Goal: Navigation & Orientation: Find specific page/section

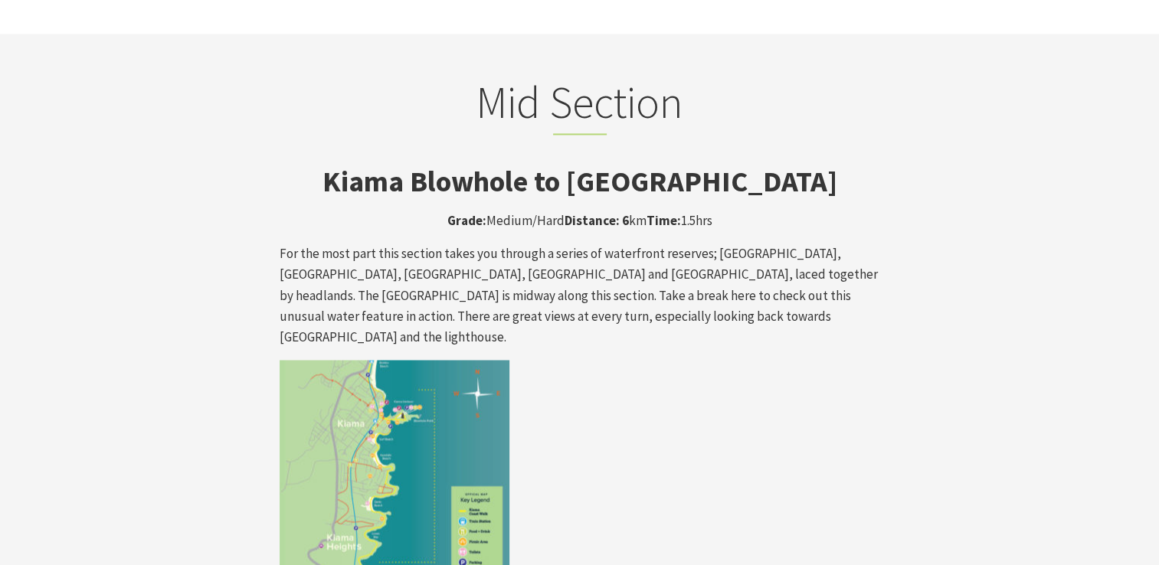
scroll to position [2561, 0]
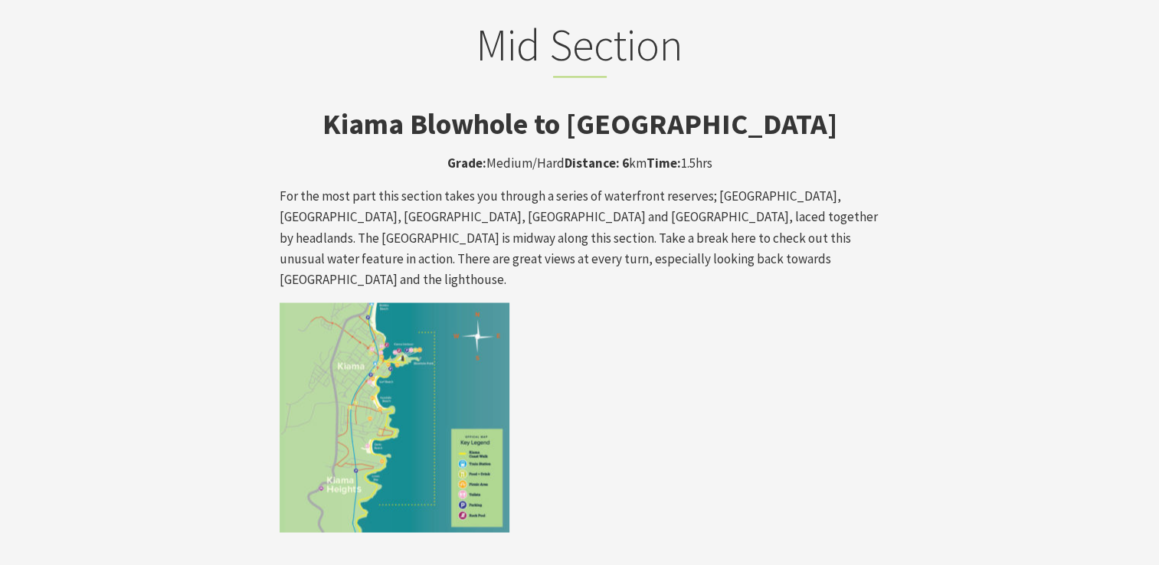
click at [417, 306] on img at bounding box center [395, 417] width 230 height 230
click at [455, 302] on img at bounding box center [395, 417] width 230 height 230
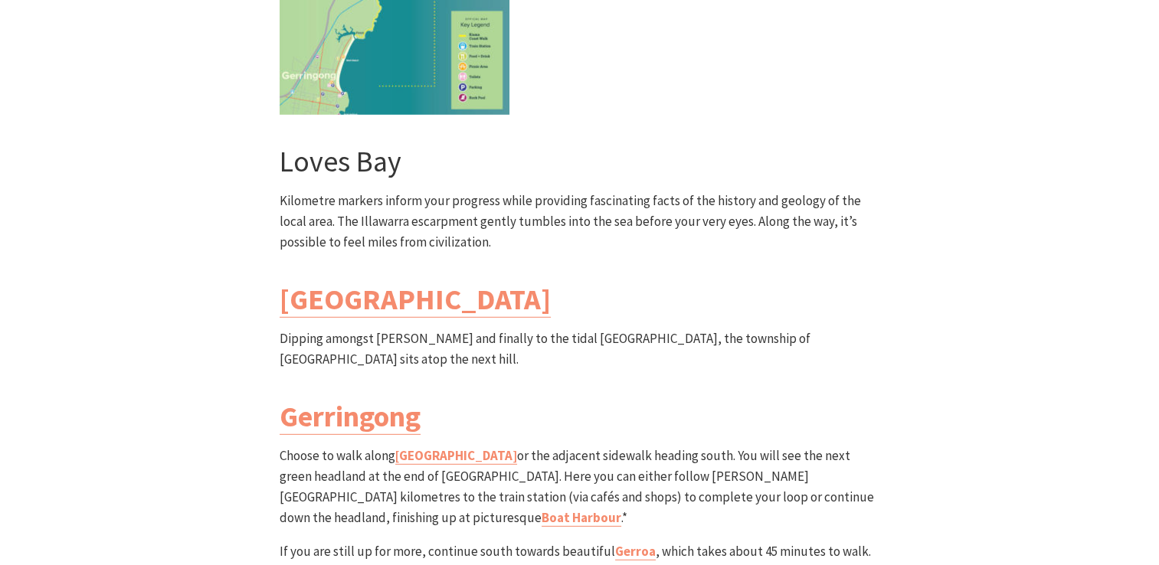
scroll to position [4360, 0]
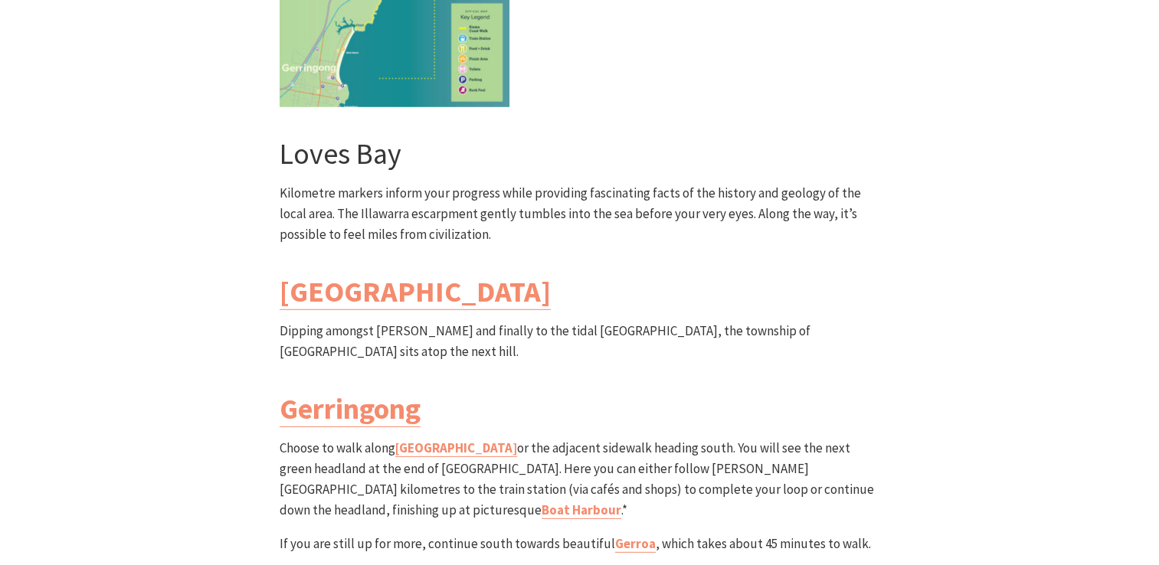
click at [621, 502] on link "Boat Harbour" at bounding box center [581, 511] width 80 height 18
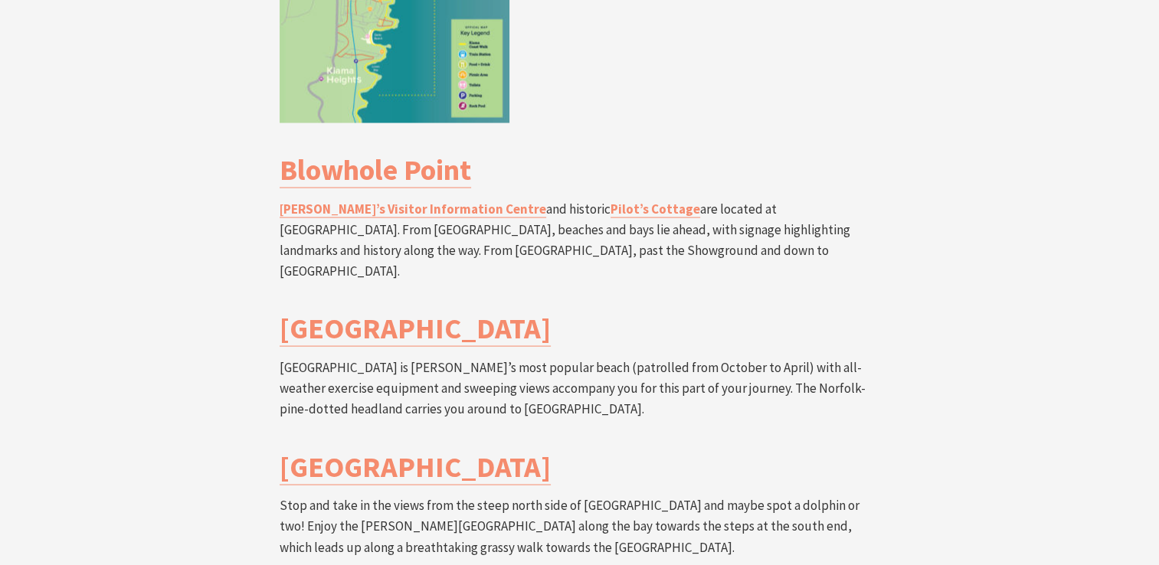
scroll to position [2977, 0]
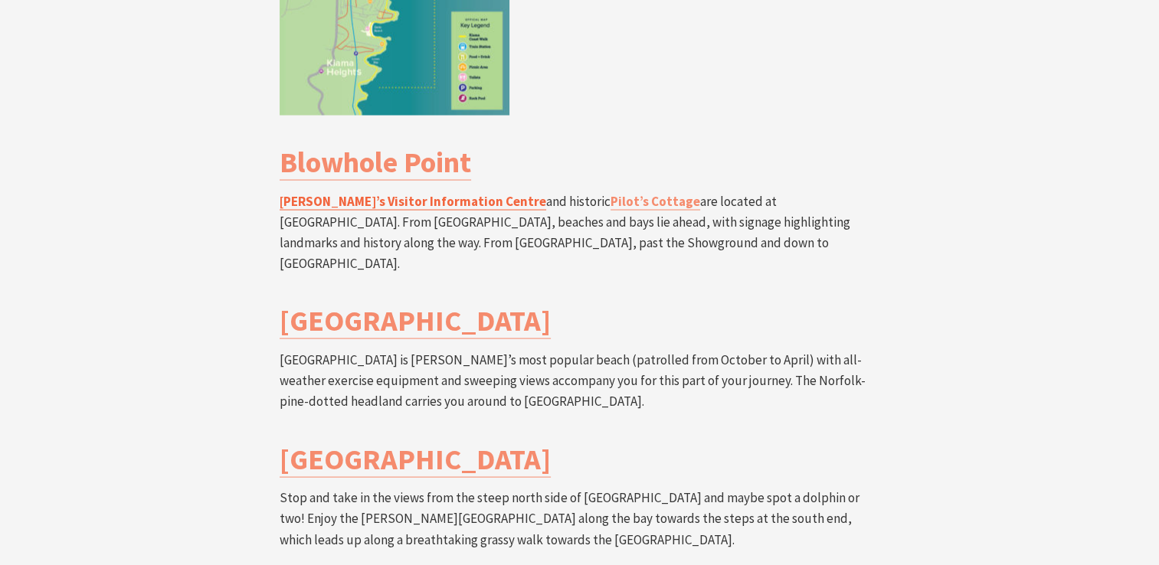
click at [338, 193] on link "Kiama’s Visitor Information Centre" at bounding box center [413, 202] width 266 height 18
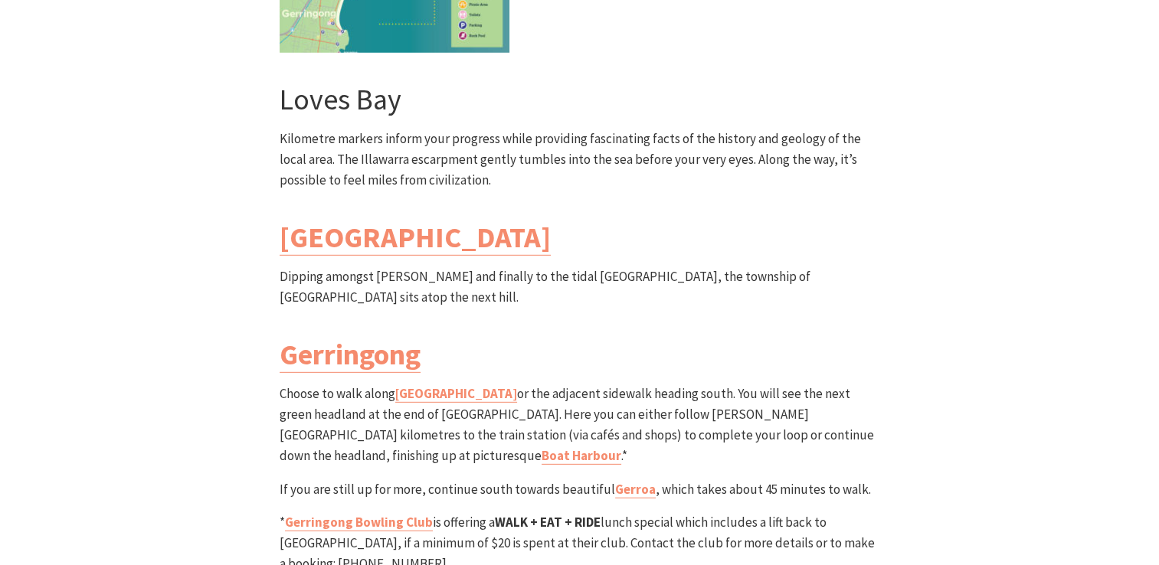
scroll to position [4407, 0]
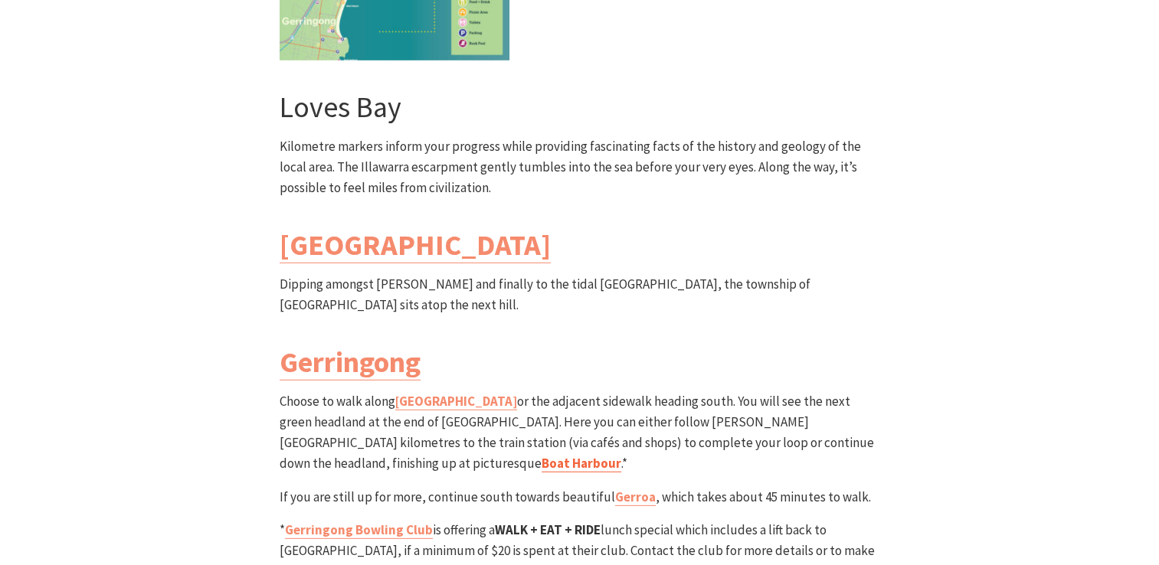
click at [621, 455] on link "Boat Harbour" at bounding box center [581, 464] width 80 height 18
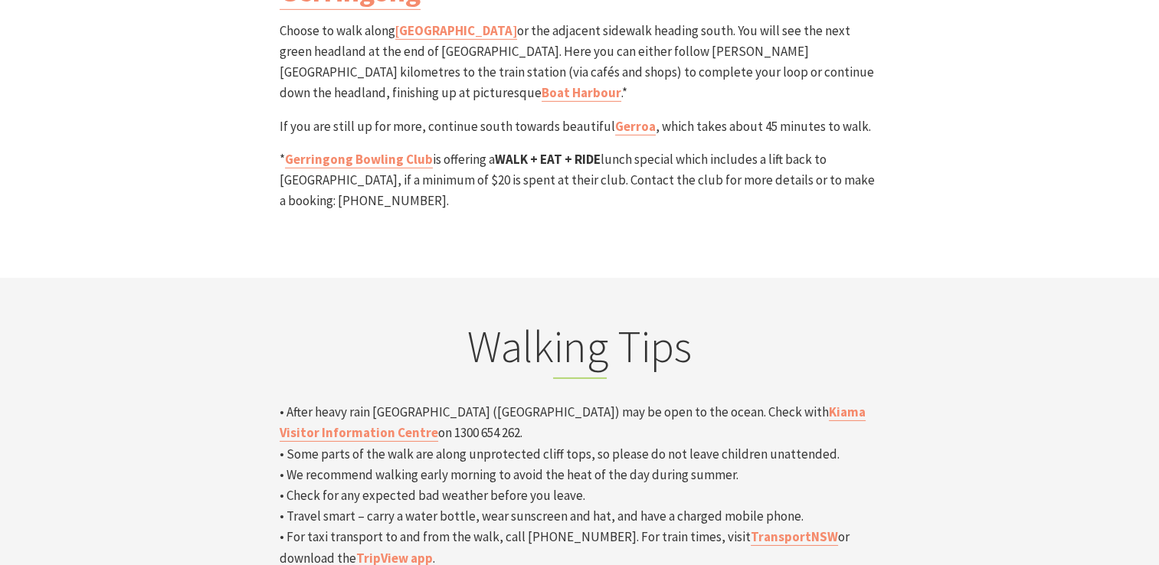
scroll to position [4769, 0]
